Goal: Complete application form

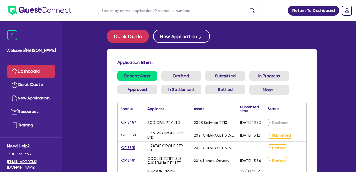
scroll to position [82, 0]
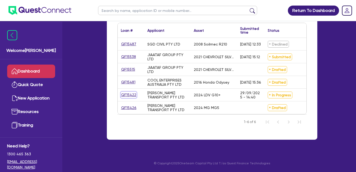
click at [129, 92] on link "QF15422" at bounding box center [129, 95] width 16 height 6
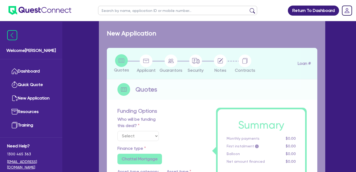
select select "Quest Finance - Own Book"
select select "CARS_AND_LIGHT_TRUCKS"
type input "2024"
radio input "false"
radio input "true"
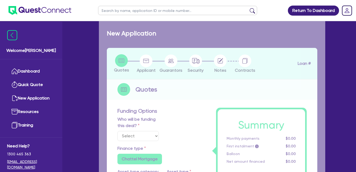
radio input "true"
type input "30,000"
type input "30"
type input "9,000"
type input "10"
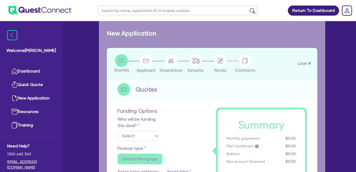
type input "3,000"
type input "17.95"
select select "VANS_AND_UTES"
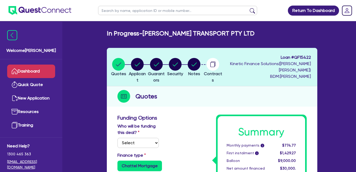
click at [28, 71] on link "Dashboard" at bounding box center [31, 72] width 48 height 14
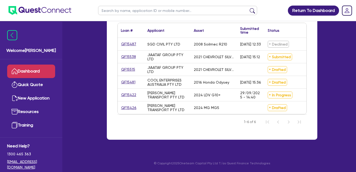
scroll to position [82, 0]
drag, startPoint x: 137, startPoint y: 92, endPoint x: 123, endPoint y: 93, distance: 13.5
click at [120, 93] on div "QF15422" at bounding box center [131, 95] width 27 height 12
drag, startPoint x: 140, startPoint y: 103, endPoint x: 123, endPoint y: 103, distance: 16.4
click at [123, 105] on div "QF15426" at bounding box center [131, 108] width 20 height 6
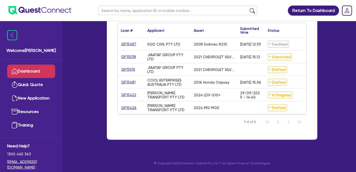
drag, startPoint x: 136, startPoint y: 104, endPoint x: 121, endPoint y: 104, distance: 14.9
click at [121, 105] on div "QF15426" at bounding box center [131, 108] width 20 height 6
click at [339, 77] on div "Return To Dashboard Edit Profile Logout Welcome Farhan Dashboard Quick Quote Ne…" at bounding box center [178, 47] width 356 height 251
click at [127, 92] on link "QF15422" at bounding box center [129, 95] width 16 height 6
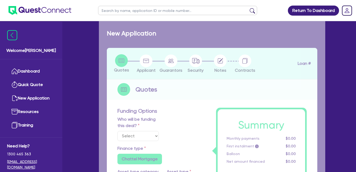
select select "Quest Finance - Own Book"
select select "CARS_AND_LIGHT_TRUCKS"
type input "2024"
radio input "false"
radio input "true"
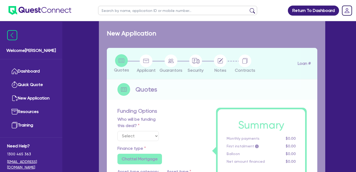
radio input "true"
type input "30,000"
type input "30"
type input "9,000"
type input "10"
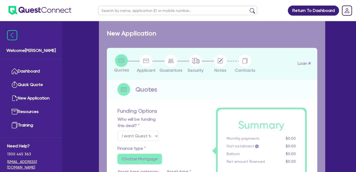
type input "3,000"
type input "17.95"
select select "VANS_AND_UTES"
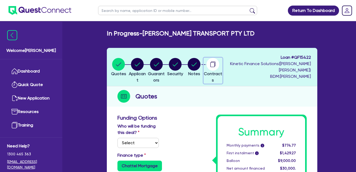
click at [220, 62] on button "Contracts" at bounding box center [213, 71] width 19 height 26
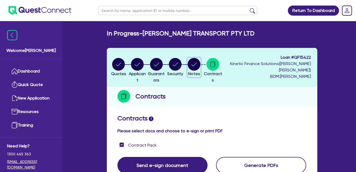
click at [200, 62] on circle "button" at bounding box center [194, 64] width 13 height 13
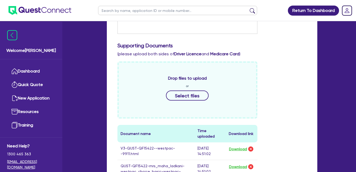
scroll to position [88, 0]
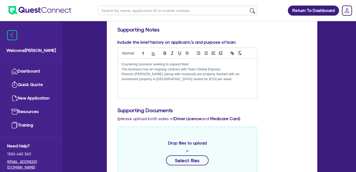
click at [153, 84] on div "Couriering business seeking to expand fleet. The business has an ongoing contra…" at bounding box center [187, 79] width 139 height 40
click at [200, 81] on p "Director [PERSON_NAME] (along with husband) are property backed with an investm…" at bounding box center [188, 77] width 132 height 10
click at [190, 75] on p "Director [PERSON_NAME] (along with husband) are property backed with an investm…" at bounding box center [188, 77] width 132 height 10
click at [146, 85] on p at bounding box center [188, 84] width 132 height 5
click at [136, 89] on p "Deal d" at bounding box center [188, 89] width 132 height 5
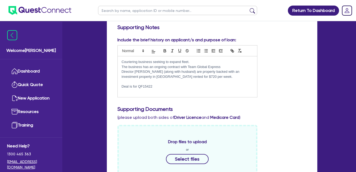
scroll to position [95, 0]
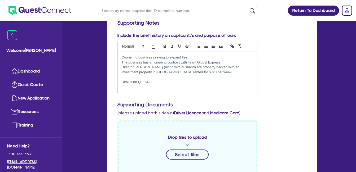
click at [161, 83] on p "Deal is for QF15422" at bounding box center [188, 82] width 132 height 5
drag, startPoint x: 161, startPoint y: 81, endPoint x: 156, endPoint y: 82, distance: 4.5
click at [156, 82] on p "Deal is for QF15422 & qf15426" at bounding box center [188, 82] width 132 height 5
click at [157, 81] on p "Deal is for QF15422 & qf15426" at bounding box center [188, 82] width 132 height 5
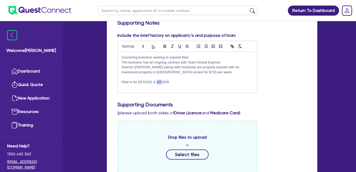
click at [160, 81] on p "Deal is for QF15422 & qf15426" at bounding box center [188, 82] width 132 height 5
click at [156, 81] on p "Deal is for QF15422 & qf15426" at bounding box center [188, 82] width 132 height 5
click at [181, 78] on p at bounding box center [188, 77] width 132 height 5
click at [184, 81] on p "Deal is for QF15422 & QF15426" at bounding box center [188, 82] width 132 height 5
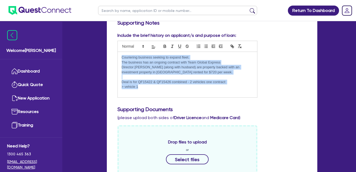
drag, startPoint x: 151, startPoint y: 86, endPoint x: 84, endPoint y: 31, distance: 87.6
copy div "Couriering business seeking to expand fleet. The business has an ongoing contra…"
click at [154, 88] on p "> vehicle 1" at bounding box center [188, 87] width 132 height 5
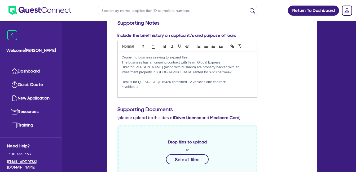
click at [274, 78] on div "Include the brief history on applicant/s and purpose of loan: Couriering busine…" at bounding box center [211, 67] width 197 height 70
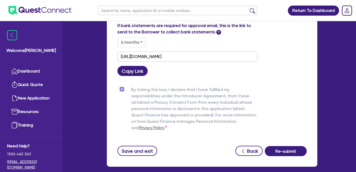
scroll to position [561, 0]
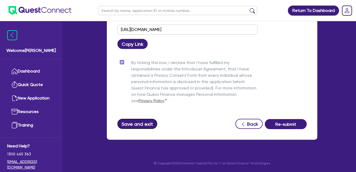
click at [134, 125] on button "Save and exit" at bounding box center [137, 124] width 40 height 10
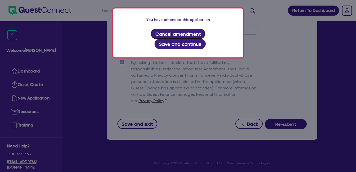
click at [151, 35] on button "Cancel amendment" at bounding box center [178, 34] width 54 height 10
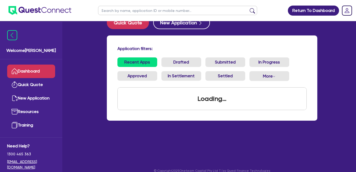
scroll to position [21, 0]
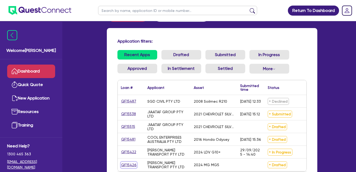
click at [131, 166] on link "QF15426" at bounding box center [129, 165] width 16 height 6
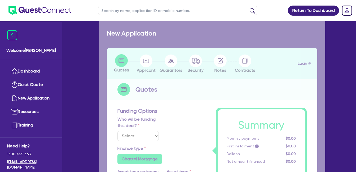
select select "Quest Finance - Own Book"
select select "CARS_AND_LIGHT_TRUCKS"
type input "2024"
radio input "false"
radio input "true"
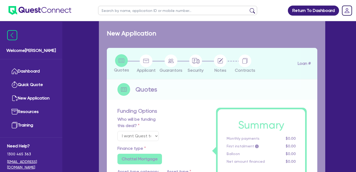
radio input "true"
type input "23,500"
type input "30"
type input "7,050"
type input "10"
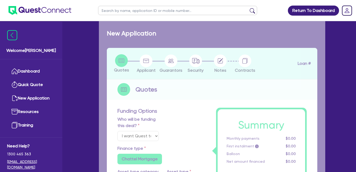
type input "2,350"
type input "17.95"
type input "900"
select select "PASSENGER_VEHICLES"
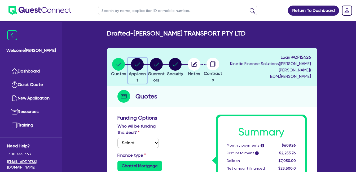
click at [140, 66] on icon "button" at bounding box center [137, 65] width 5 height 4
select select "COMPANY"
select select "TRANSPORT_WAREHOUSING"
select select "POSTAL_DELIVERY"
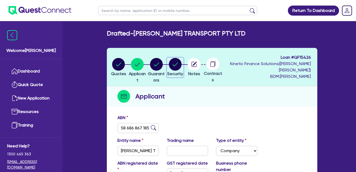
click at [182, 68] on circle "button" at bounding box center [175, 64] width 13 height 13
select select "CARS_AND_LIGHT_TRUCKS"
select select "PASSENGER_VEHICLES"
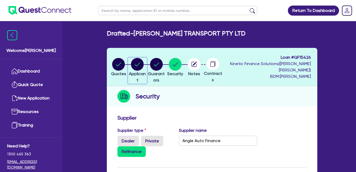
click at [141, 66] on circle "button" at bounding box center [137, 64] width 13 height 13
select select "COMPANY"
select select "TRANSPORT_WAREHOUSING"
select select "POSTAL_DELIVERY"
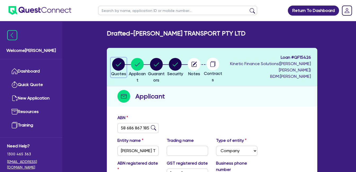
click at [118, 66] on circle "button" at bounding box center [118, 64] width 13 height 13
select select "Quest Finance - Own Book"
select select "CARS_AND_LIGHT_TRUCKS"
select select "PASSENGER_VEHICLES"
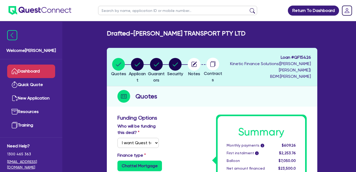
click at [29, 72] on link "Dashboard" at bounding box center [31, 72] width 48 height 14
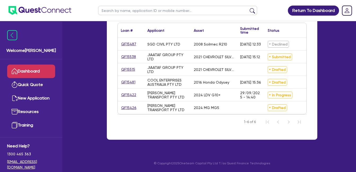
scroll to position [82, 0]
click at [126, 92] on link "QF15422" at bounding box center [129, 95] width 16 height 6
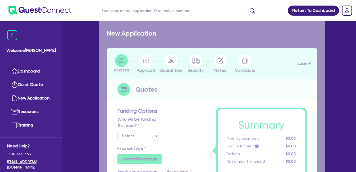
select select "Quest Finance - Own Book"
select select "CARS_AND_LIGHT_TRUCKS"
type input "2024"
radio input "false"
radio input "true"
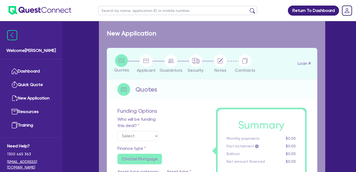
radio input "true"
type input "30,000"
type input "30"
type input "9,000"
type input "10"
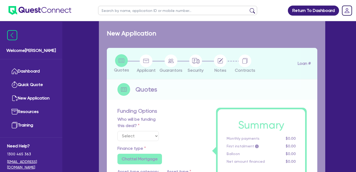
type input "3,000"
type input "17.95"
select select "VANS_AND_UTES"
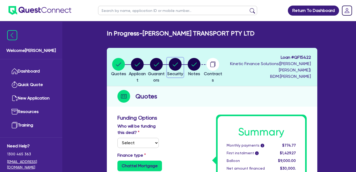
click at [182, 65] on circle "button" at bounding box center [175, 64] width 13 height 13
select select "CARS_AND_LIGHT_TRUCKS"
select select "VANS_AND_UTES"
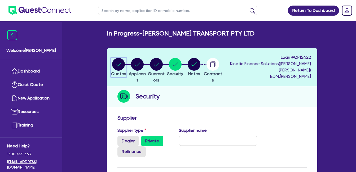
click at [119, 65] on circle "button" at bounding box center [118, 64] width 13 height 13
select select "Quest Finance - Own Book"
select select "CARS_AND_LIGHT_TRUCKS"
select select "VANS_AND_UTES"
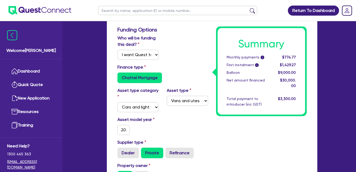
scroll to position [265, 0]
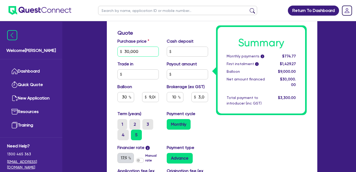
drag, startPoint x: 148, startPoint y: 52, endPoint x: 97, endPoint y: 53, distance: 50.7
click at [97, 53] on div "Welcome Farhan Dashboard Quick Quote New Application Resources Training Need He…" at bounding box center [178, 14] width 294 height 558
type input "5"
type input "9,000"
type input "3,000"
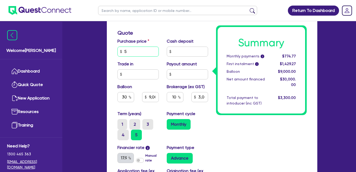
type input "53"
type input "9,000"
type input "3,000"
type input "535"
type input "9,000"
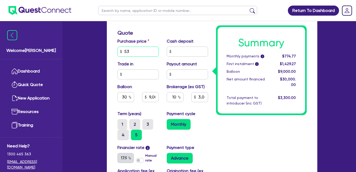
type input "3,000"
type input "5,350"
type input "9,000"
type input "3,000"
type input "53,500"
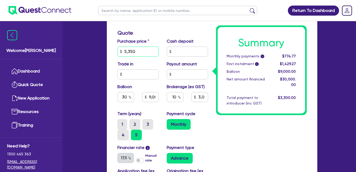
type input "9,000"
type input "3,000"
type input "53,500"
type input "9,000"
type input "3,000"
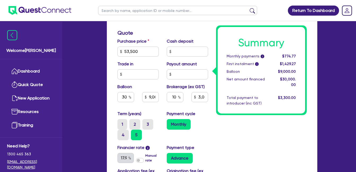
click at [159, 112] on div "Term (years) 1 2 3 4 5" at bounding box center [137, 126] width 49 height 30
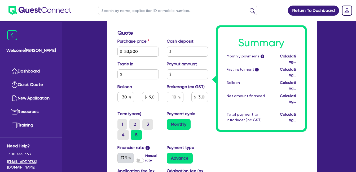
type input "16,050"
type input "5,350"
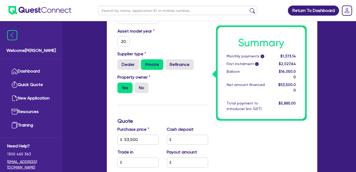
scroll to position [0, 0]
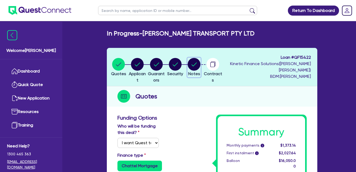
click at [197, 66] on icon "button" at bounding box center [194, 65] width 5 height 4
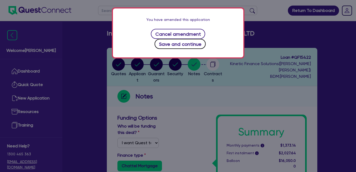
click at [206, 39] on button "Save and continue" at bounding box center [180, 44] width 51 height 10
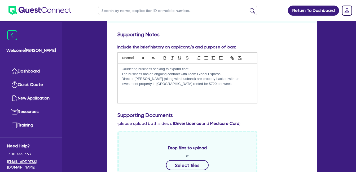
scroll to position [88, 0]
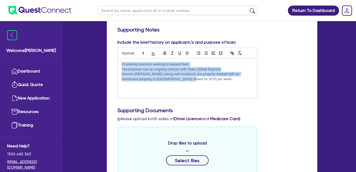
drag, startPoint x: 177, startPoint y: 78, endPoint x: 91, endPoint y: 57, distance: 88.4
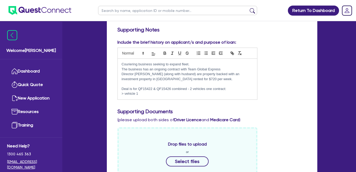
scroll to position [0, 0]
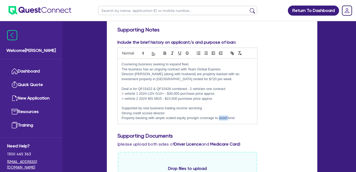
drag, startPoint x: 228, startPoint y: 118, endPoint x: 219, endPoint y: 118, distance: 9.0
click at [219, 118] on p "Property backing with ample scaled equity provigin coverage to asset lend" at bounding box center [188, 118] width 132 height 5
click at [200, 118] on p "Property backing with ample scaled equity provigin coverage to lend" at bounding box center [188, 118] width 132 height 5
click at [234, 116] on p "Strong credit scored director" at bounding box center [188, 113] width 132 height 5
click at [234, 118] on p "Property backing with ample scaled equity providing coverage to lend" at bounding box center [188, 118] width 132 height 5
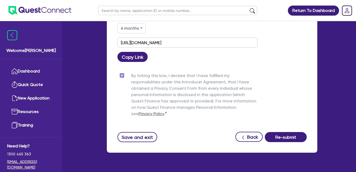
scroll to position [582, 0]
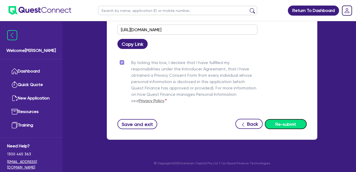
click at [286, 124] on button "Re-submit" at bounding box center [286, 124] width 42 height 10
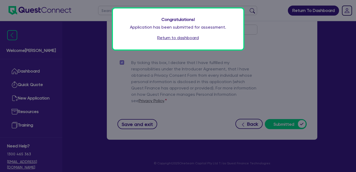
click at [177, 40] on link "Return to dashboard" at bounding box center [178, 38] width 42 height 6
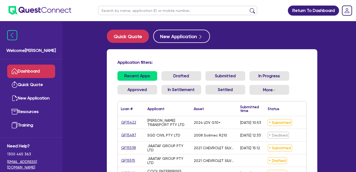
scroll to position [82, 0]
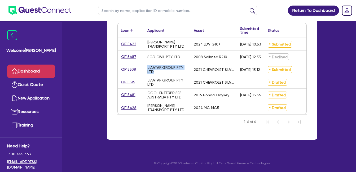
drag, startPoint x: 158, startPoint y: 68, endPoint x: 144, endPoint y: 60, distance: 15.9
click at [144, 63] on div "JIAATAF GROUP PTY LTD" at bounding box center [167, 69] width 46 height 12
drag, startPoint x: 144, startPoint y: 60, endPoint x: 159, endPoint y: 66, distance: 15.6
click at [159, 66] on div "JIAATAF GROUP PTY LTD" at bounding box center [167, 69] width 40 height 8
drag, startPoint x: 148, startPoint y: 62, endPoint x: 164, endPoint y: 72, distance: 19.1
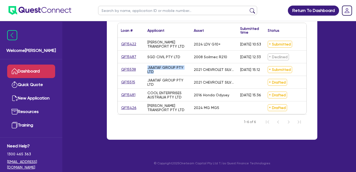
click at [164, 72] on div "JIAATAF GROUP PTY LTD" at bounding box center [167, 69] width 46 height 12
drag, startPoint x: 164, startPoint y: 72, endPoint x: 157, endPoint y: 69, distance: 7.0
click at [157, 69] on div "JIAATAF GROUP PTY LTD" at bounding box center [167, 69] width 40 height 8
drag, startPoint x: 156, startPoint y: 69, endPoint x: 145, endPoint y: 60, distance: 14.0
click at [145, 63] on div "JIAATAF GROUP PTY LTD" at bounding box center [167, 69] width 46 height 12
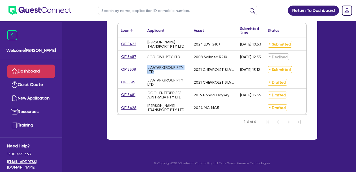
drag, startPoint x: 145, startPoint y: 60, endPoint x: 159, endPoint y: 67, distance: 14.9
click at [159, 67] on div "JIAATAF GROUP PTY LTD" at bounding box center [167, 69] width 40 height 8
drag, startPoint x: 147, startPoint y: 62, endPoint x: 163, endPoint y: 69, distance: 16.9
click at [163, 69] on div "JIAATAF GROUP PTY LTD" at bounding box center [167, 69] width 40 height 8
drag, startPoint x: 163, startPoint y: 69, endPoint x: 159, endPoint y: 68, distance: 3.9
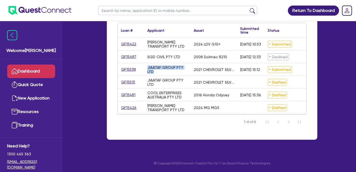
click at [159, 70] on div "JIAATAF GROUP PTY LTD" at bounding box center [167, 69] width 40 height 8
drag, startPoint x: 155, startPoint y: 69, endPoint x: 147, endPoint y: 63, distance: 9.7
click at [147, 63] on div "JIAATAF GROUP PTY LTD" at bounding box center [167, 69] width 46 height 12
drag, startPoint x: 147, startPoint y: 63, endPoint x: 159, endPoint y: 68, distance: 13.0
click at [160, 68] on div "JIAATAF GROUP PTY LTD" at bounding box center [167, 69] width 40 height 8
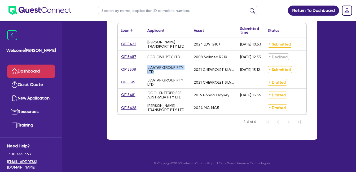
drag, startPoint x: 152, startPoint y: 64, endPoint x: 161, endPoint y: 68, distance: 10.1
click at [161, 68] on div "JIAATAF GROUP PTY LTD" at bounding box center [167, 69] width 40 height 8
drag, startPoint x: 161, startPoint y: 68, endPoint x: 157, endPoint y: 69, distance: 4.1
click at [157, 69] on div "JIAATAF GROUP PTY LTD" at bounding box center [167, 69] width 40 height 8
drag, startPoint x: 147, startPoint y: 38, endPoint x: 167, endPoint y: 41, distance: 19.7
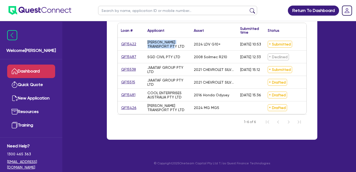
click at [167, 41] on div "[PERSON_NAME] TRANSPORT PTY LTD" at bounding box center [167, 44] width 40 height 8
click at [165, 42] on div "[PERSON_NAME] TRANSPORT PTY LTD" at bounding box center [167, 44] width 40 height 8
click at [163, 43] on div "[PERSON_NAME] TRANSPORT PTY LTD" at bounding box center [167, 44] width 40 height 8
click at [164, 43] on div "[PERSON_NAME] TRANSPORT PTY LTD" at bounding box center [167, 44] width 40 height 8
drag, startPoint x: 162, startPoint y: 43, endPoint x: 146, endPoint y: 38, distance: 16.4
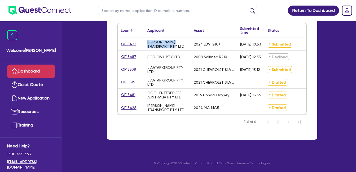
click at [146, 38] on div "[PERSON_NAME] TRANSPORT PTY LTD" at bounding box center [167, 44] width 46 height 12
drag, startPoint x: 146, startPoint y: 38, endPoint x: 157, endPoint y: 46, distance: 12.9
click at [157, 45] on div "[PERSON_NAME] TRANSPORT PTY LTD" at bounding box center [167, 44] width 46 height 12
drag, startPoint x: 180, startPoint y: 53, endPoint x: 154, endPoint y: 52, distance: 26.3
click at [154, 52] on div "SGD CIVIL PTY LTD" at bounding box center [167, 57] width 46 height 12
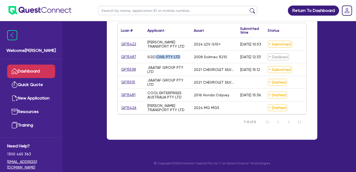
drag, startPoint x: 154, startPoint y: 52, endPoint x: 182, endPoint y: 52, distance: 28.1
click at [182, 52] on div "SGD CIVIL PTY LTD" at bounding box center [167, 57] width 46 height 12
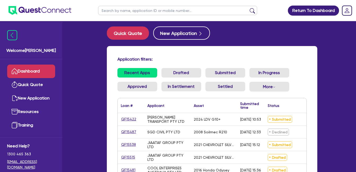
scroll to position [0, 0]
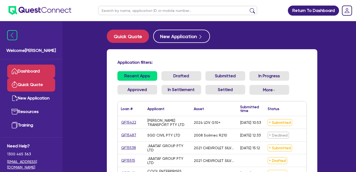
click at [28, 83] on link "Quick Quote" at bounding box center [31, 85] width 48 height 14
select select "Quest Finance - Own Book"
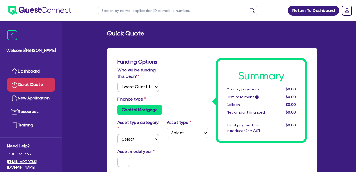
click at [34, 71] on link "Dashboard" at bounding box center [31, 72] width 48 height 14
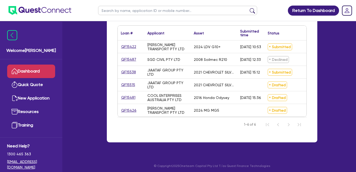
scroll to position [82, 0]
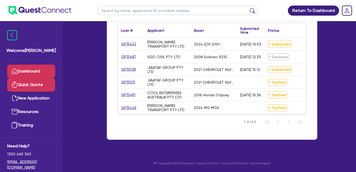
click at [24, 83] on link "Quick Quote" at bounding box center [31, 85] width 48 height 14
select select "Quest Finance - Own Book"
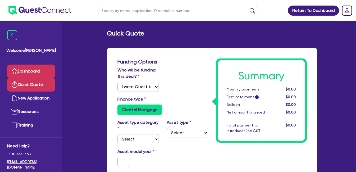
click at [36, 68] on link "Dashboard" at bounding box center [31, 72] width 48 height 14
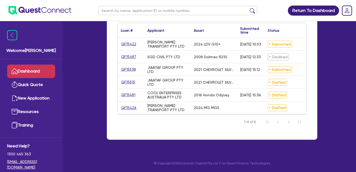
scroll to position [82, 0]
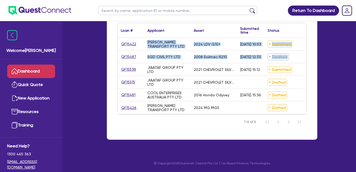
drag, startPoint x: 294, startPoint y: 52, endPoint x: 96, endPoint y: 51, distance: 198.1
click at [96, 51] on div "Welcome Farhan Dashboard Quick Quote New Application Resources Training Need He…" at bounding box center [178, 47] width 294 height 251
click at [175, 55] on div "SGD CIVIL PTY LTD" at bounding box center [163, 57] width 33 height 4
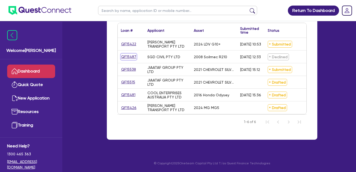
click at [128, 54] on link "QF15487" at bounding box center [129, 57] width 16 height 6
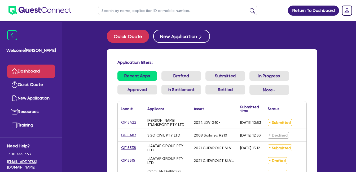
select select "Quest Finance - Own Book"
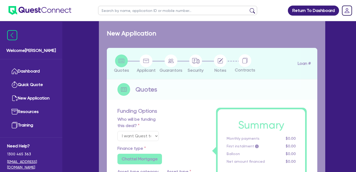
select select "PRIMARY_ASSETS"
type input "2008"
radio input "false"
radio input "true"
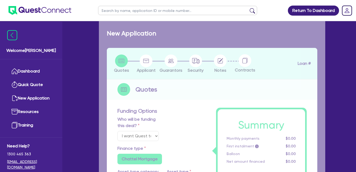
type input "125,000"
type input "10"
type input "12,500"
type input "17.95"
select select "CONSTRUCTION_AND_EARTHMOVING_EQUIPMENT"
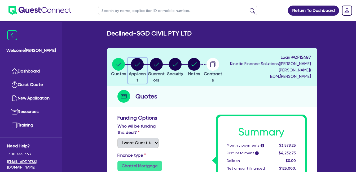
click at [142, 66] on circle "button" at bounding box center [137, 64] width 13 height 13
select select "COMPANY"
select select "BUILDING_CONSTRUCTION"
select select "BUSINESSES_INFRASTRUCTURE_PROJECT"
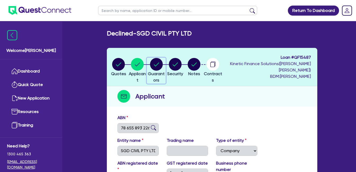
click at [163, 63] on circle "button" at bounding box center [156, 64] width 13 height 13
select select "MR"
select select "[GEOGRAPHIC_DATA]"
select select "SINGLE"
select select "INVESTMENT_PROPERTY"
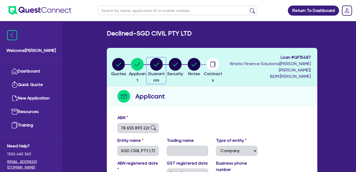
select select "EQUIPMENT"
select select "CASH"
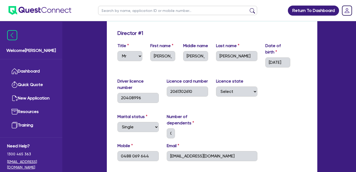
scroll to position [177, 0]
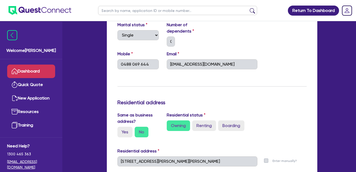
click at [35, 69] on link "Dashboard" at bounding box center [31, 72] width 48 height 14
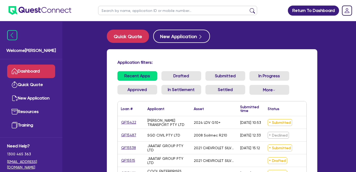
click at [263, 63] on h4 "Application filters:" at bounding box center [211, 62] width 189 height 5
click at [220, 58] on div "Application filters: Recent Apps Drafted Submitted In Progress Approved In Sett…" at bounding box center [212, 133] width 211 height 169
